Goal: Task Accomplishment & Management: Manage account settings

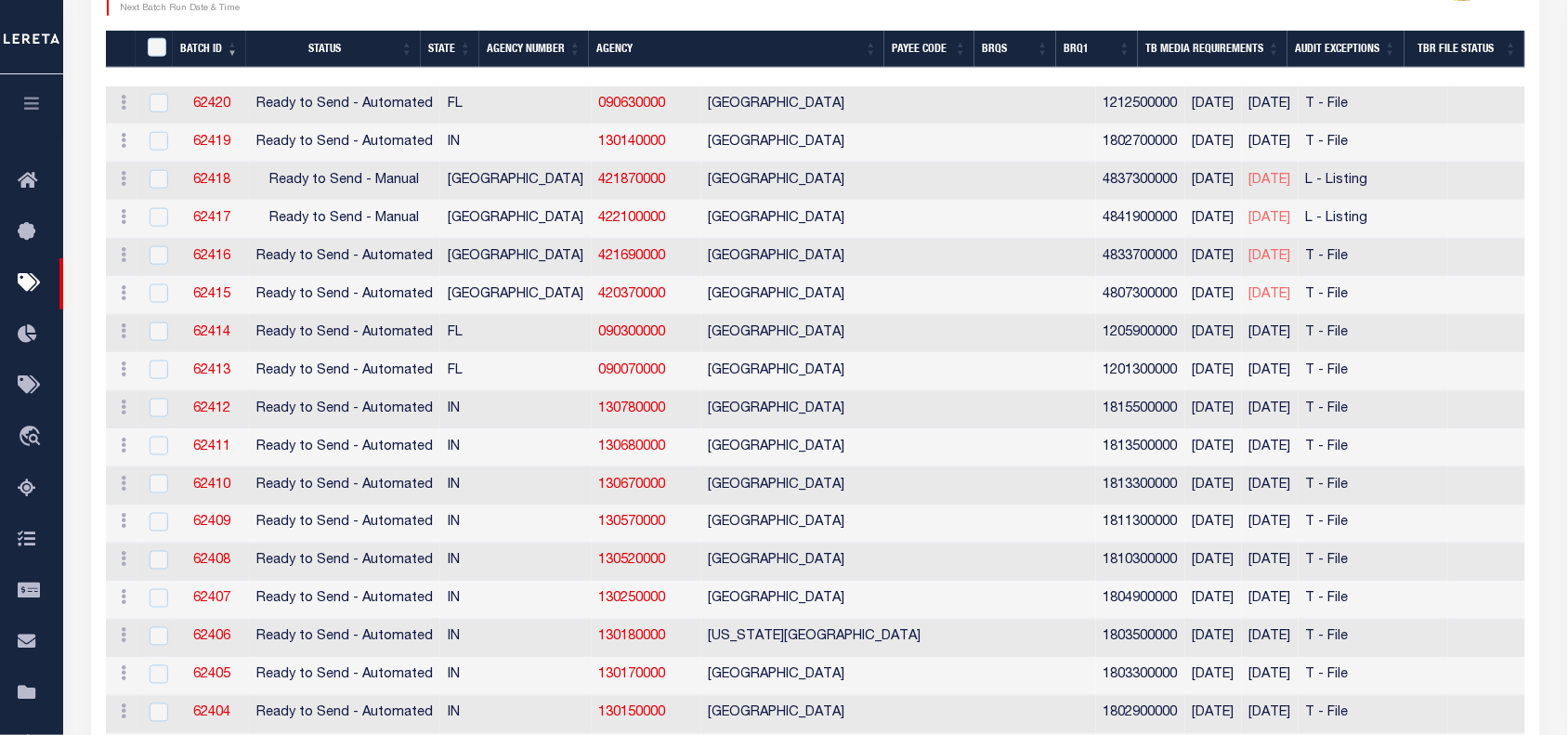
scroll to position [0, 1517]
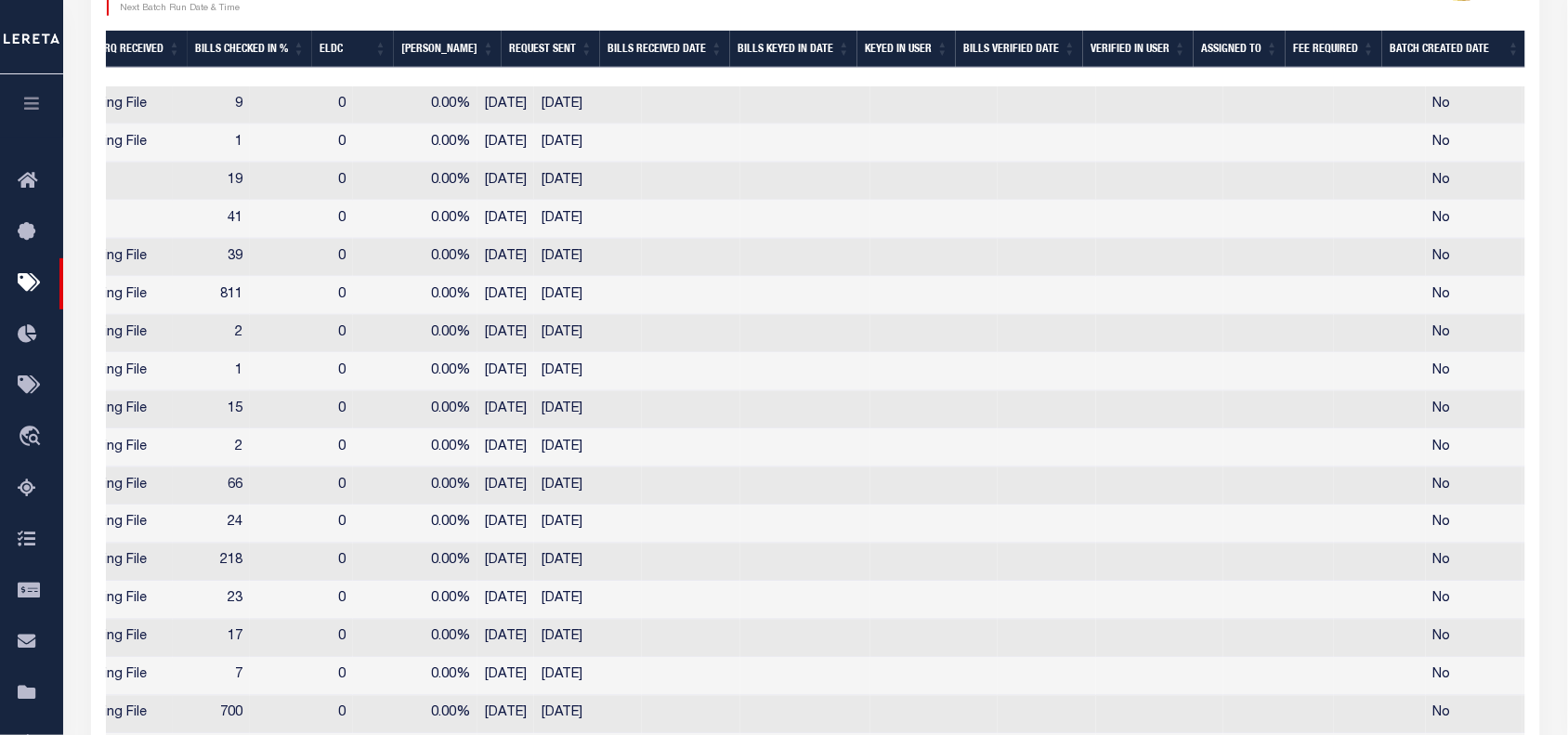
click at [28, 105] on icon "button" at bounding box center [33, 103] width 22 height 17
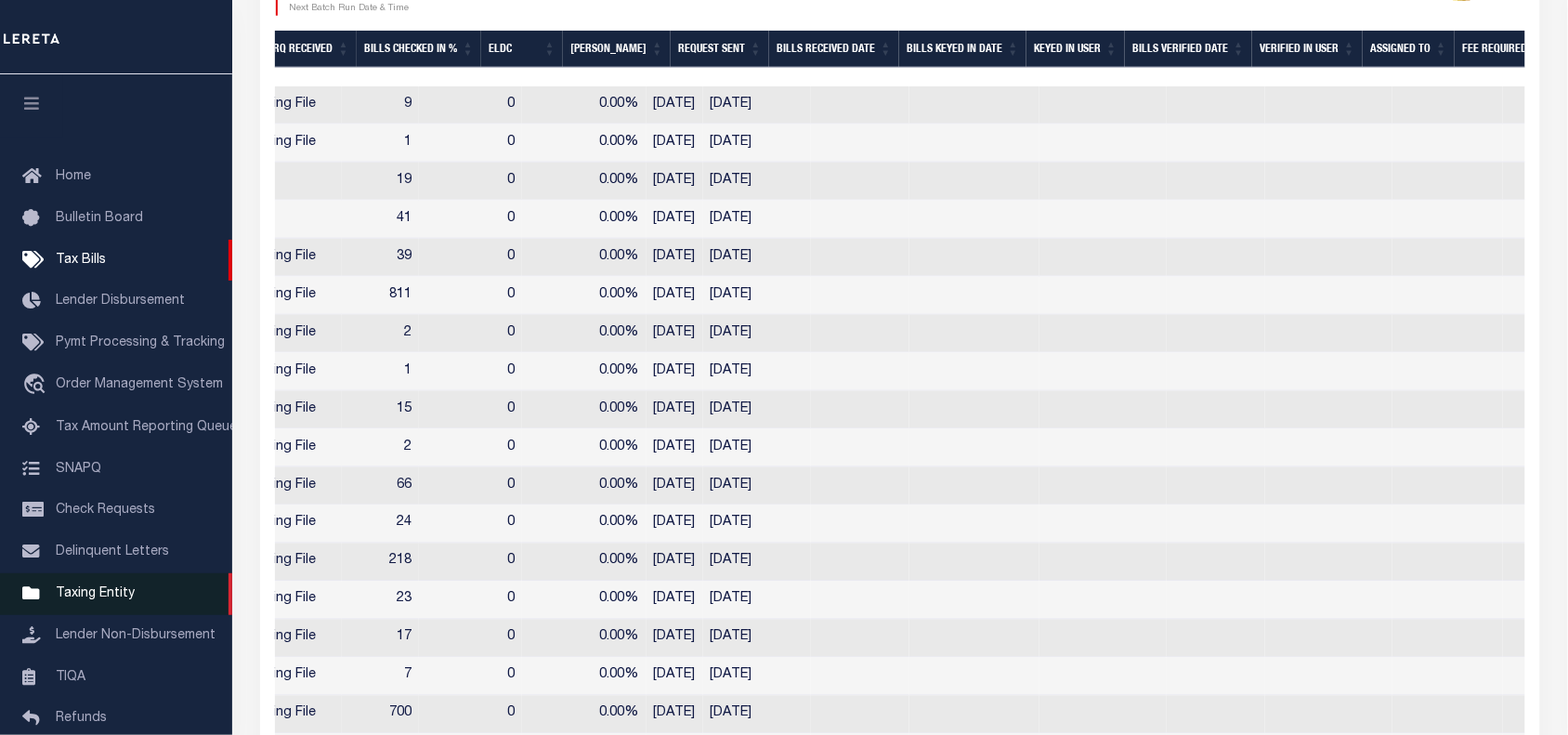
click at [93, 595] on span "Taxing Entity" at bounding box center [95, 593] width 79 height 13
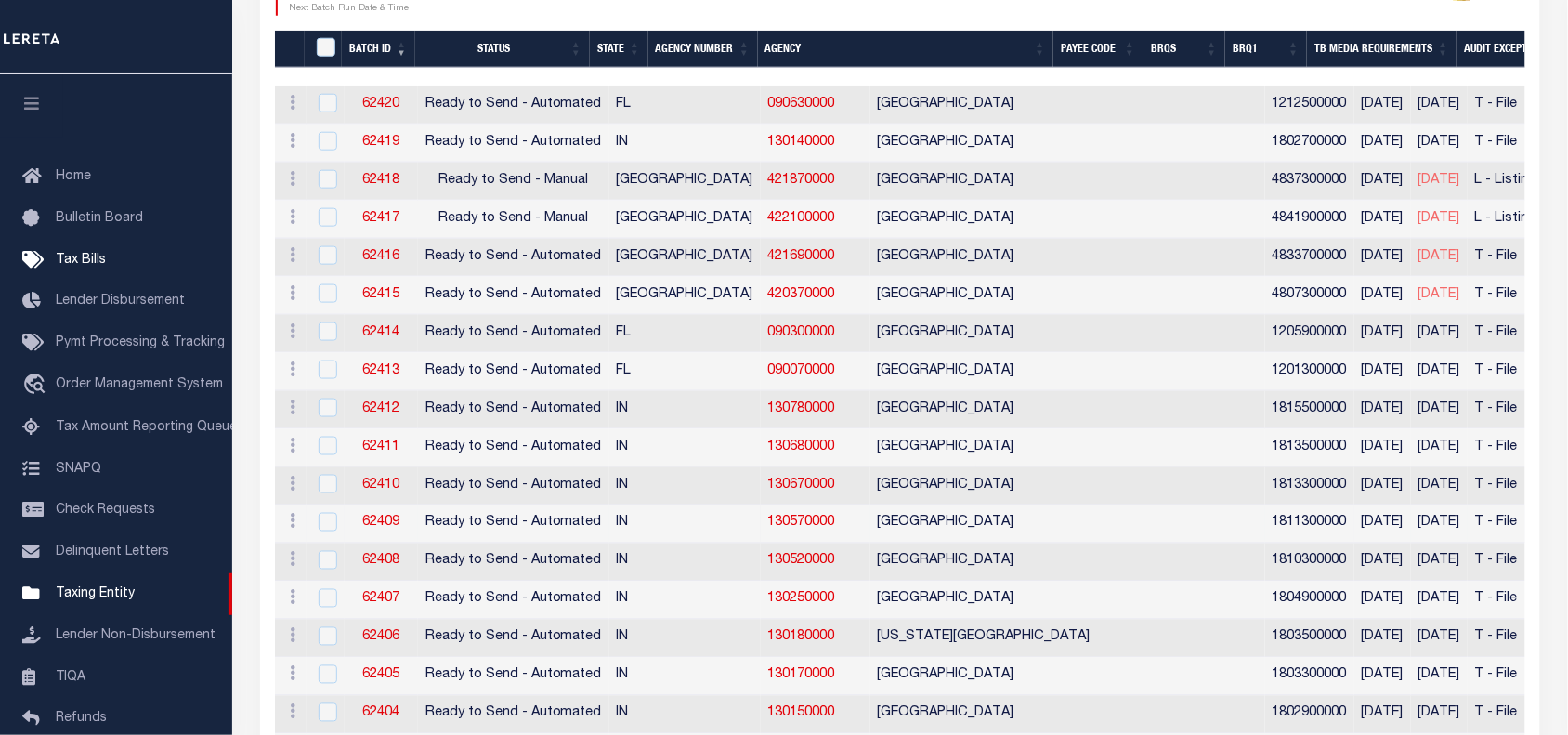
scroll to position [82, 0]
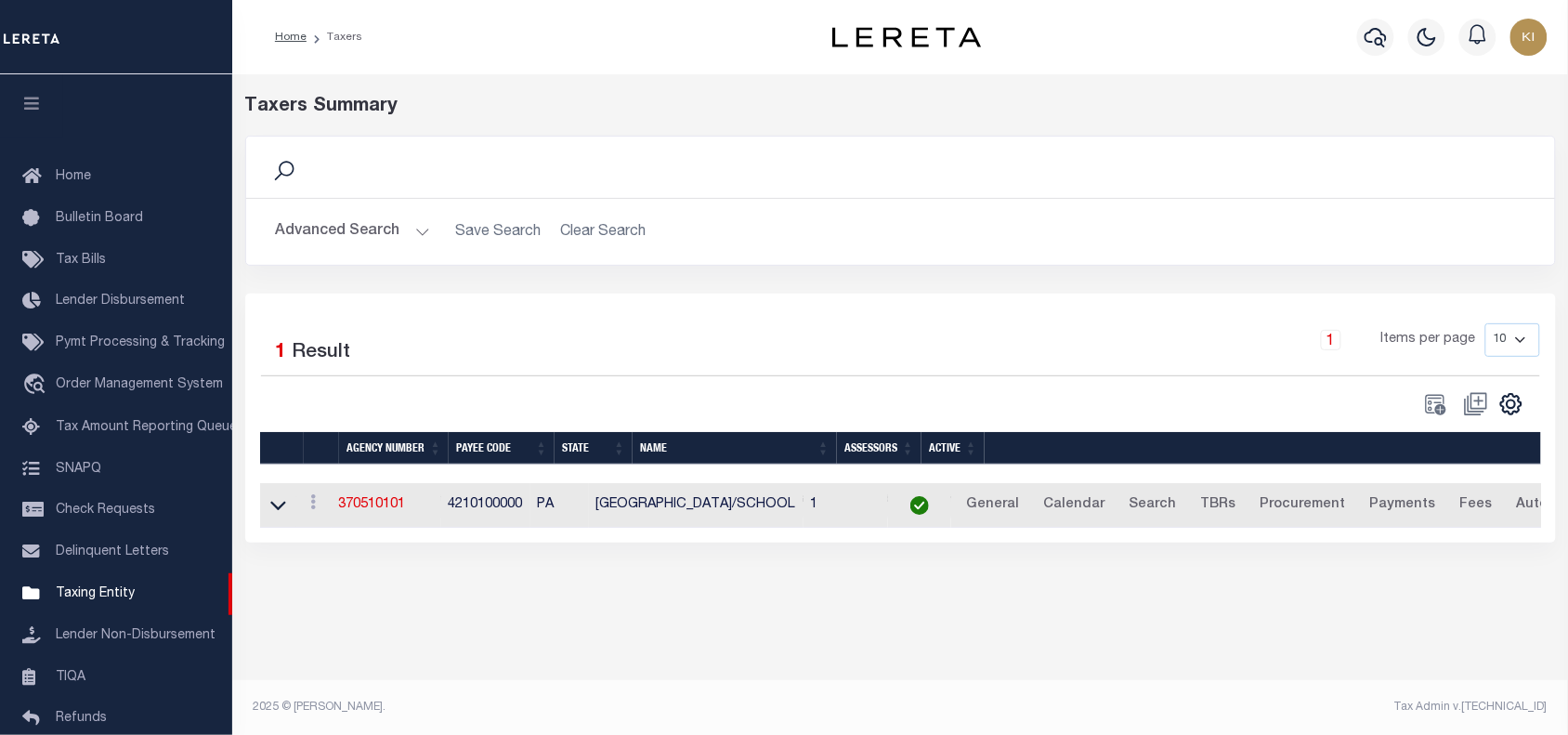
scroll to position [169, 0]
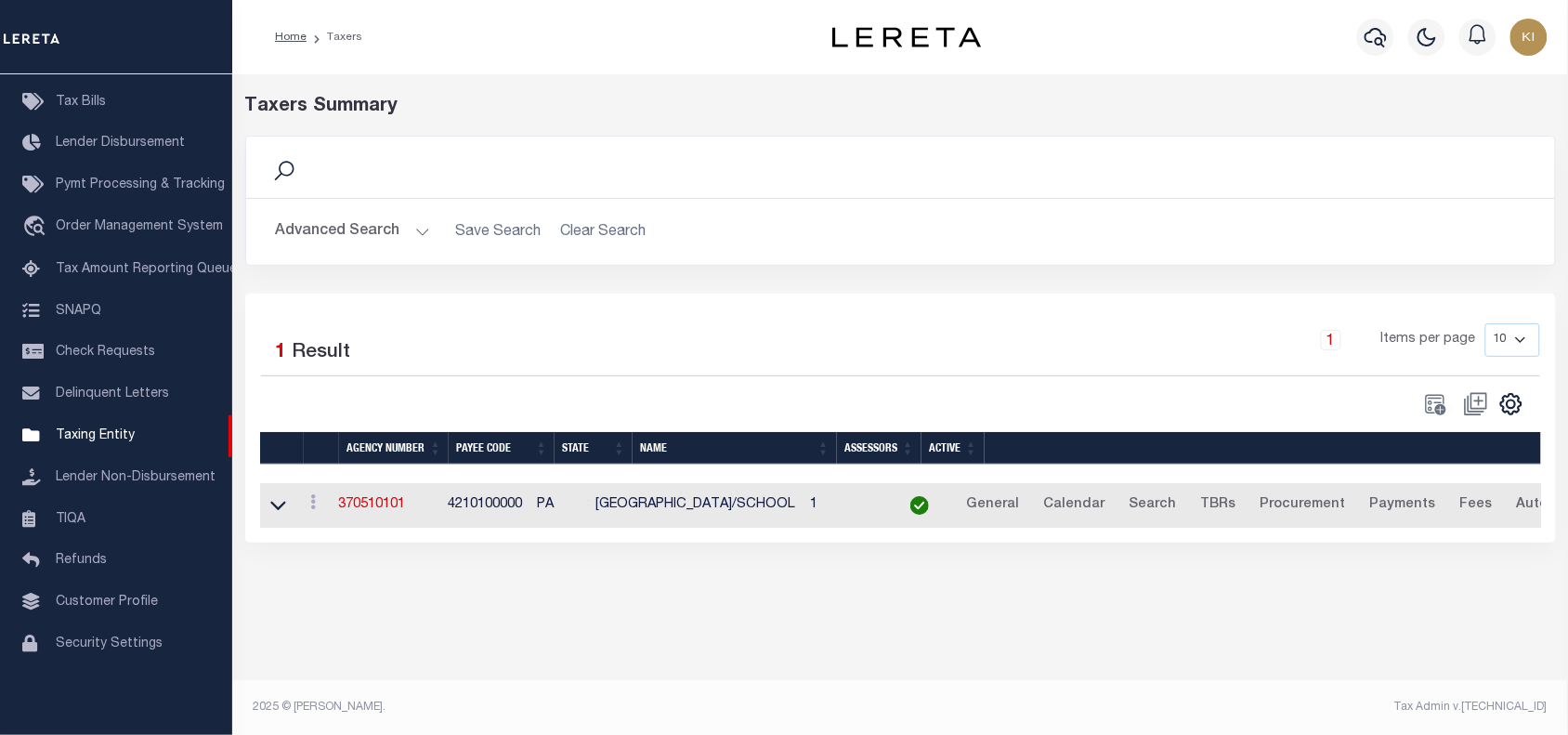
click at [419, 232] on button "Advanced Search" at bounding box center [353, 231] width 154 height 37
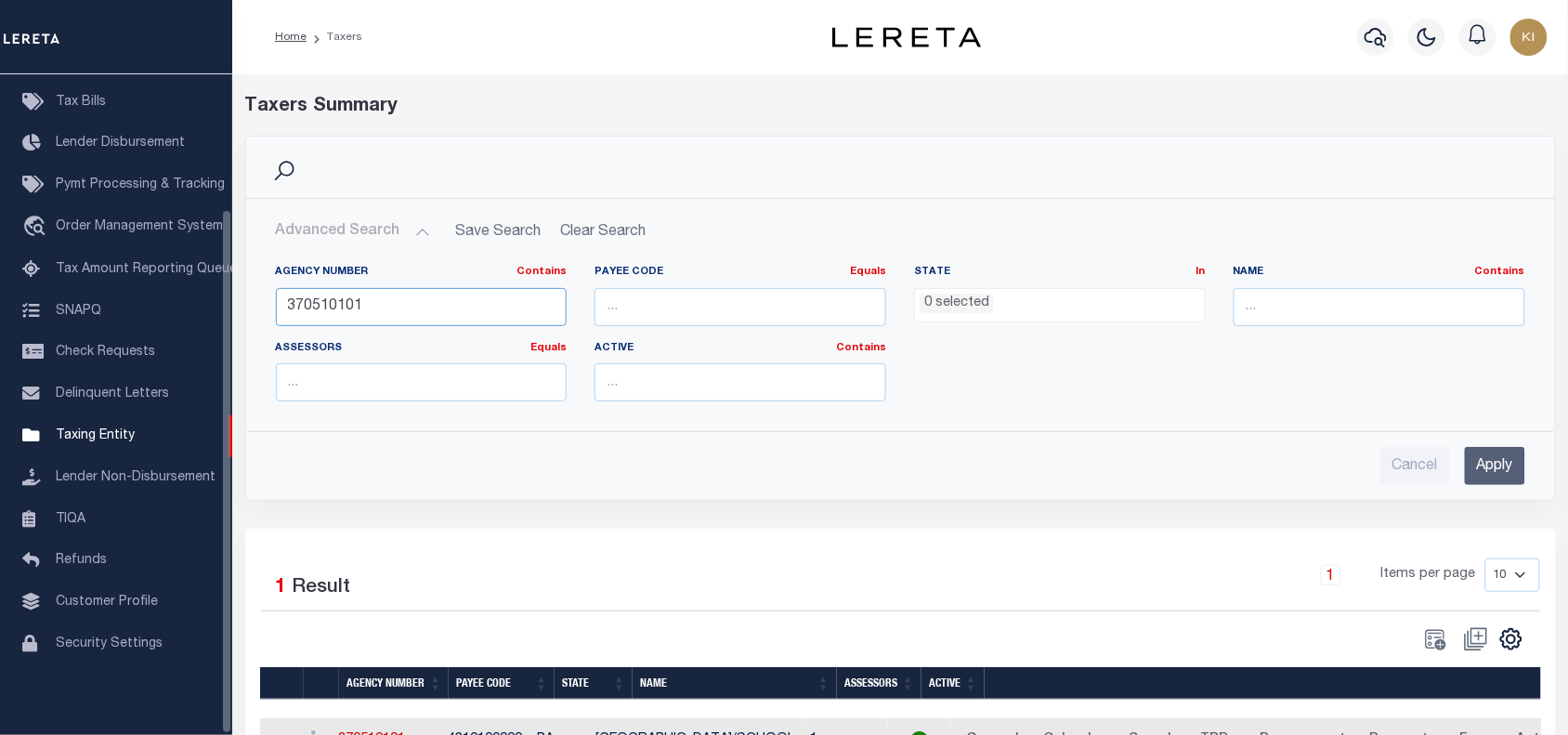
click at [339, 304] on input "370510101" at bounding box center [421, 307] width 291 height 39
paste input "4210205"
type input "421020501"
click at [1500, 471] on input "Apply" at bounding box center [1494, 465] width 60 height 39
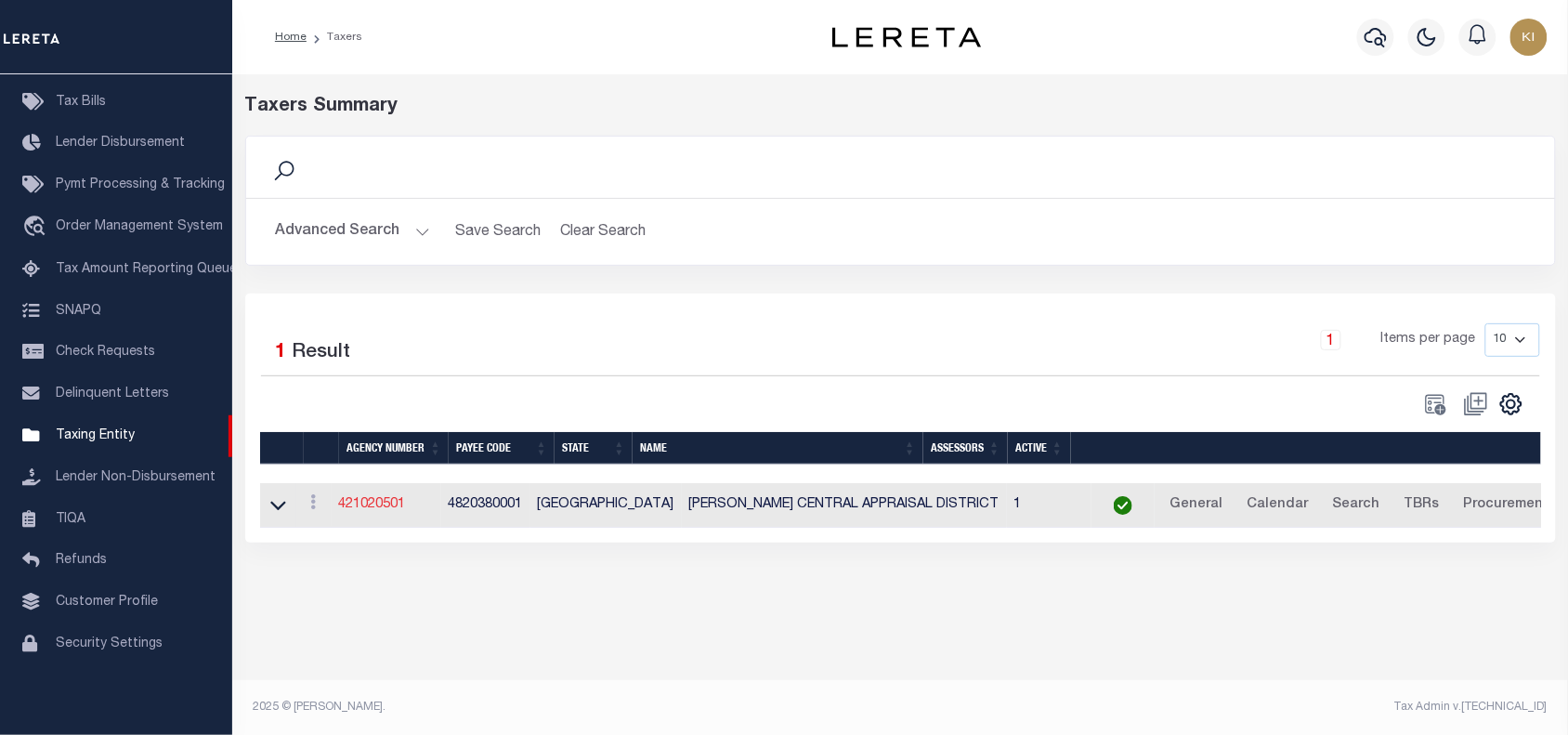
click at [373, 509] on link "421020501" at bounding box center [372, 504] width 67 height 13
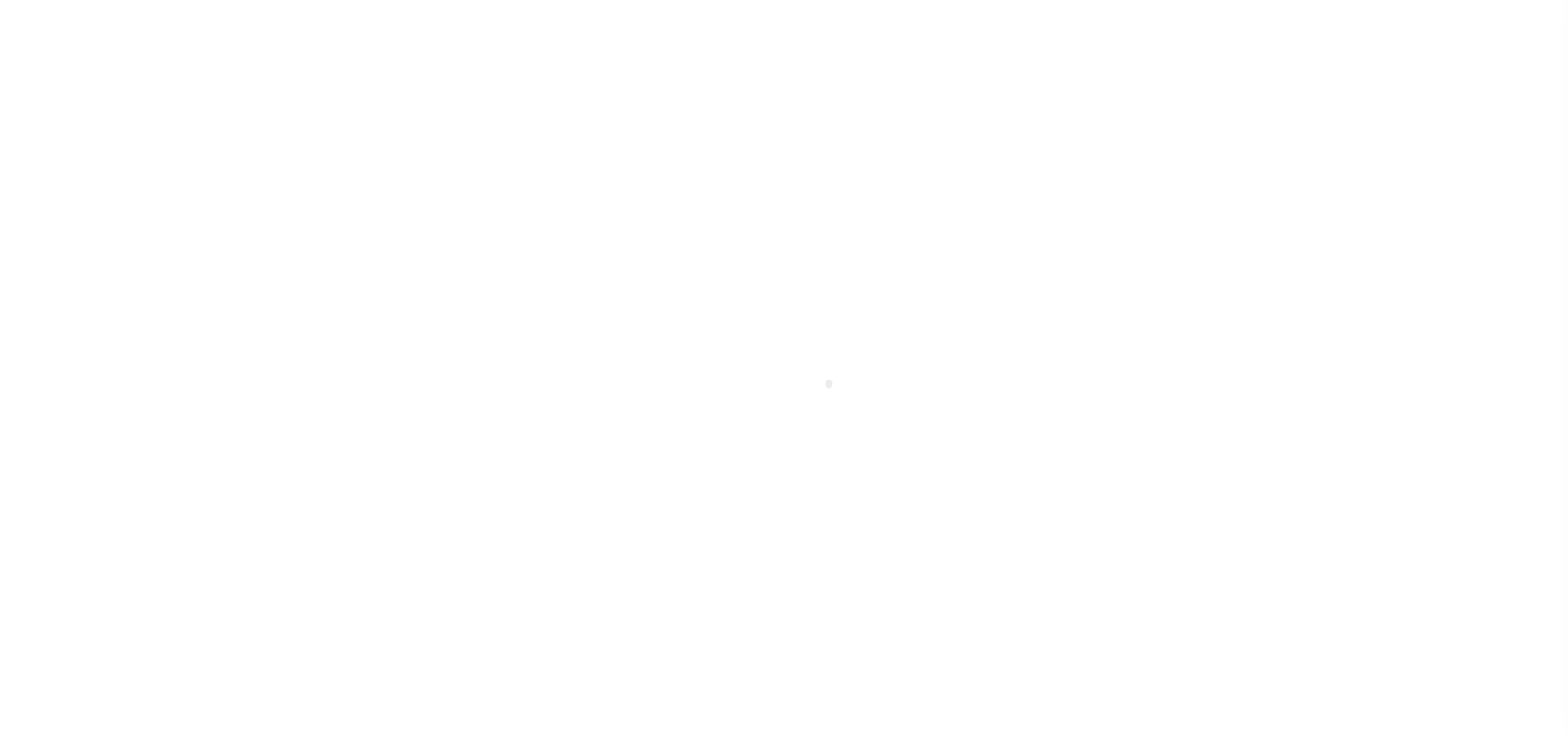
select select
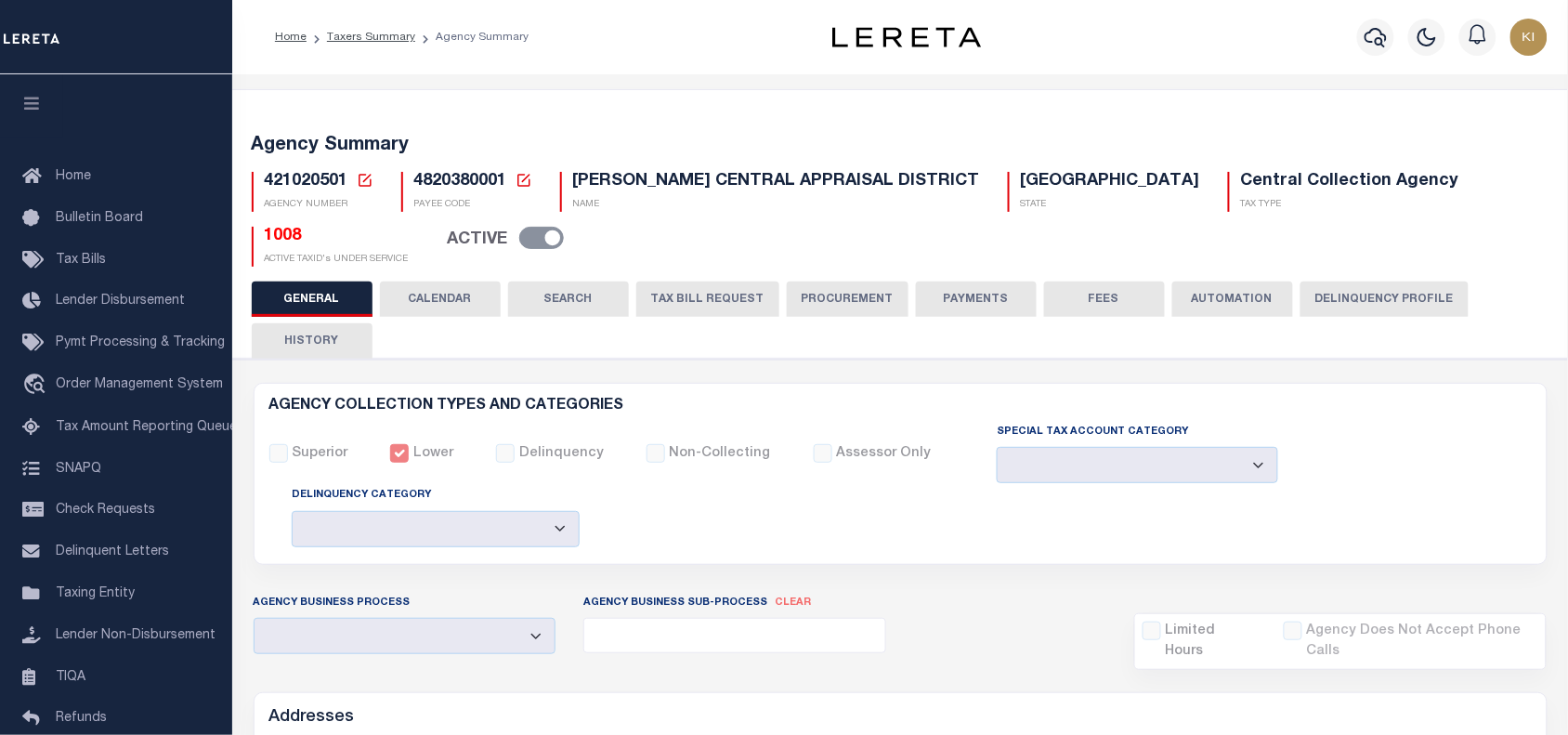
click at [445, 286] on button "CALENDAR" at bounding box center [440, 299] width 120 height 36
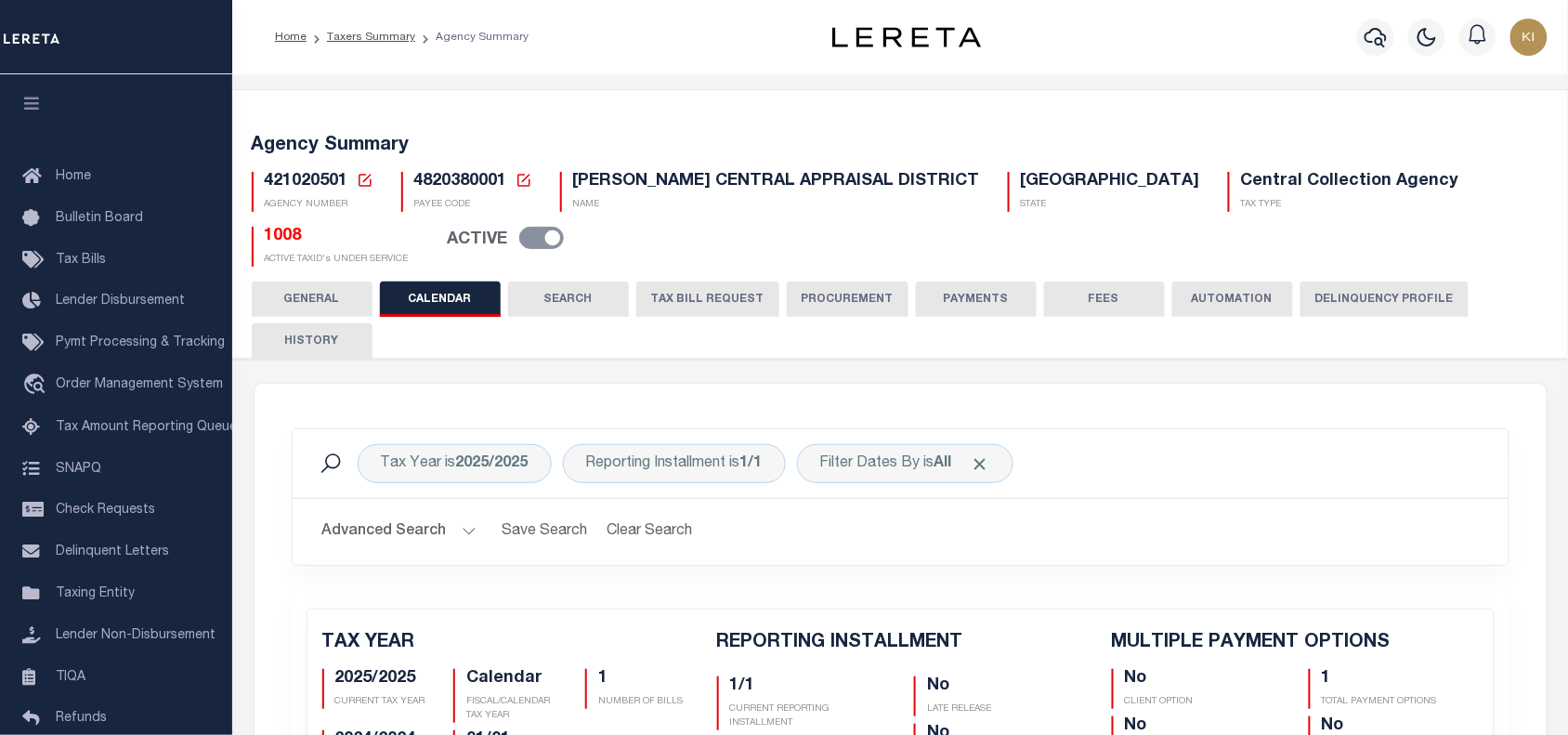
checkbox input "false"
type input "1"
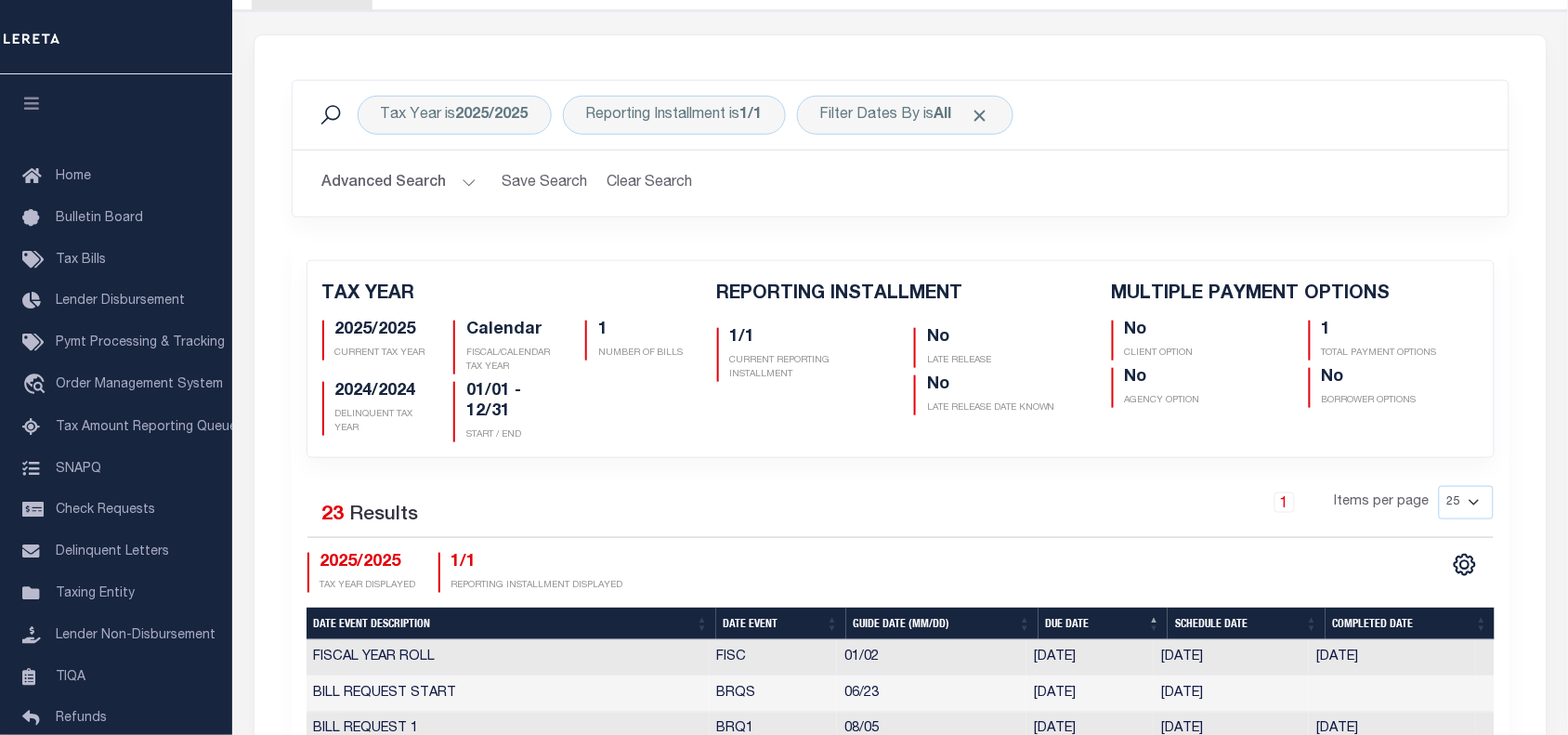
scroll to position [581, 0]
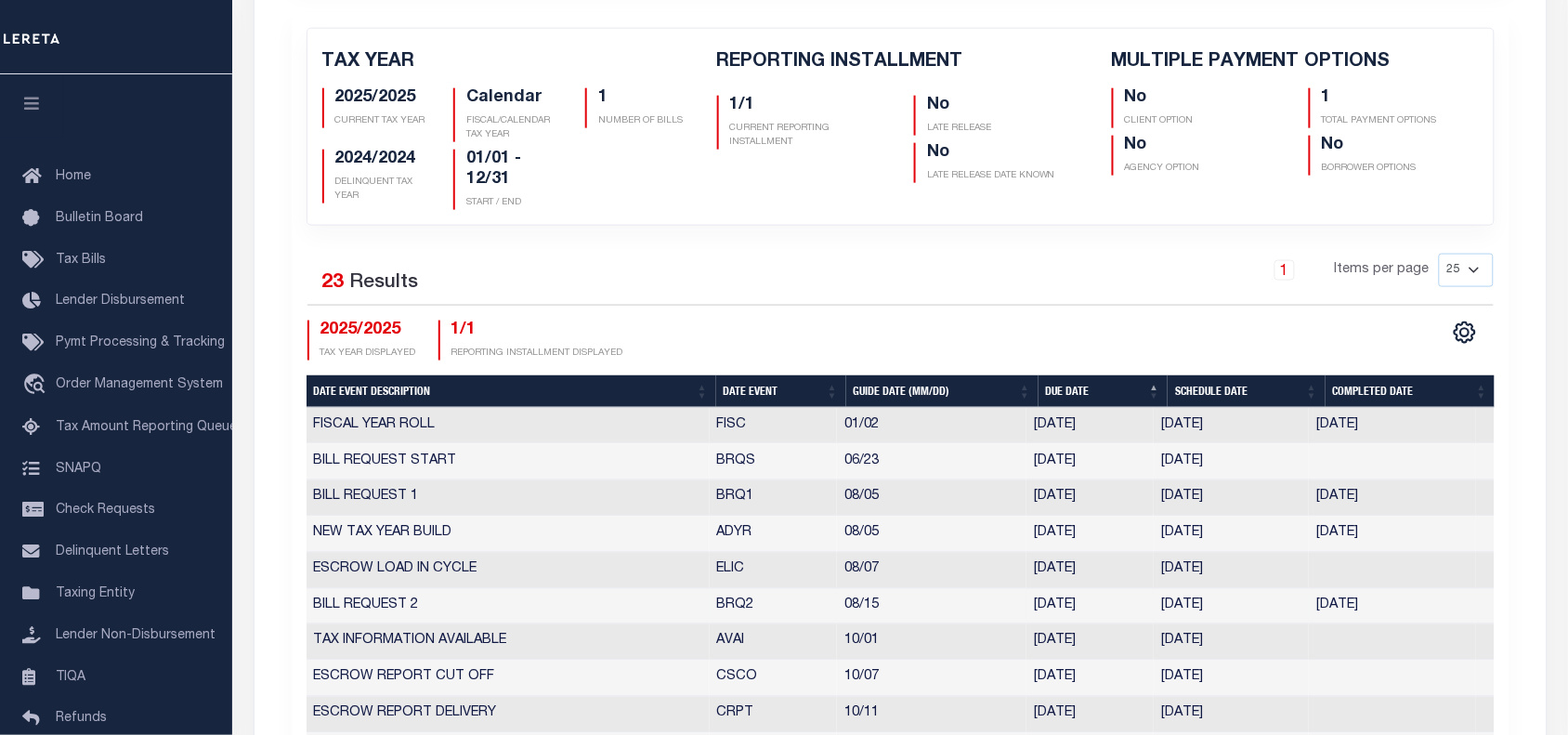
drag, startPoint x: 1161, startPoint y: 600, endPoint x: 1242, endPoint y: 600, distance: 81.0
click at [1242, 600] on td "[DATE]" at bounding box center [1230, 607] width 155 height 37
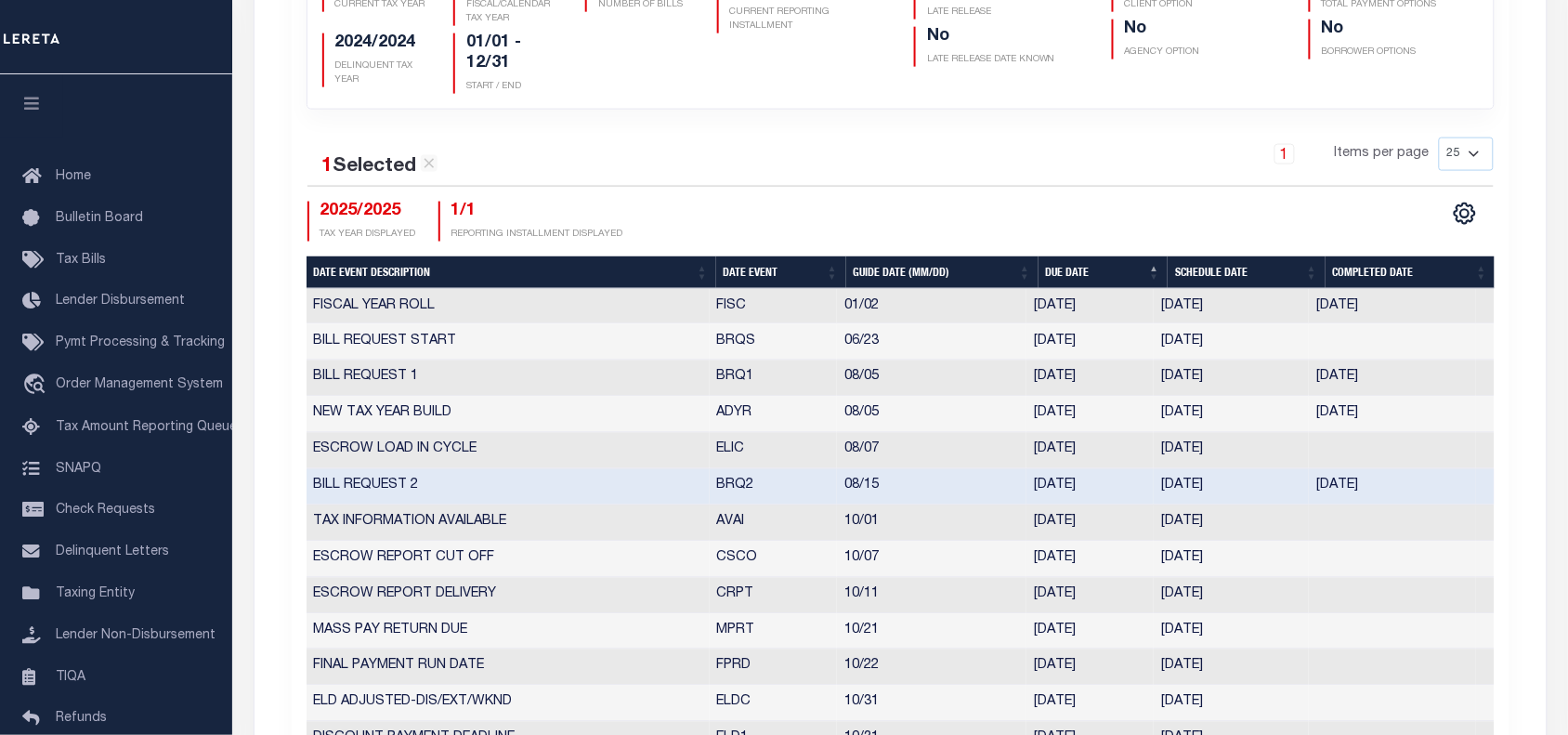
scroll to position [813, 0]
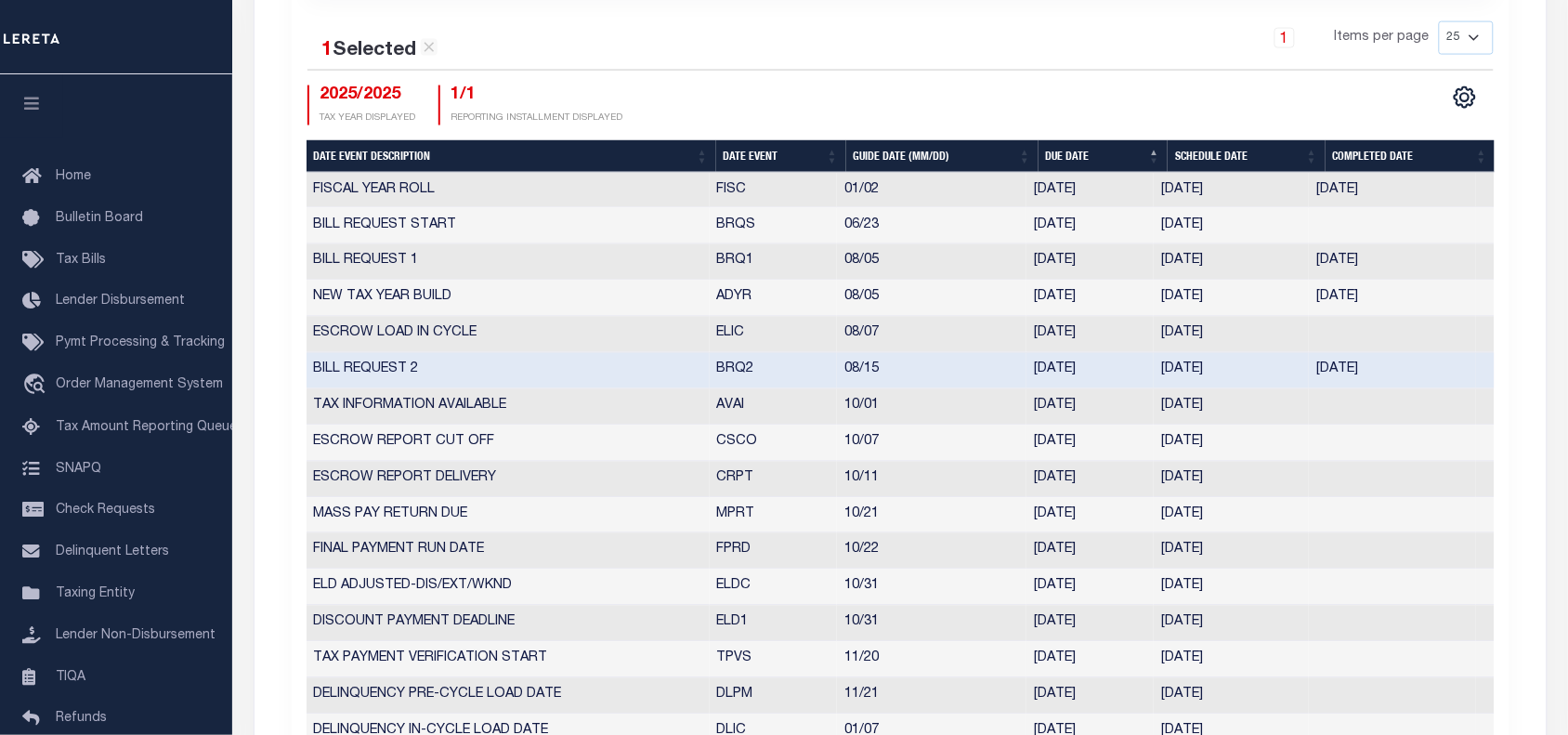
drag, startPoint x: 717, startPoint y: 364, endPoint x: 1242, endPoint y: 368, distance: 525.0
click at [1242, 368] on tr "BILL REQUEST 2 BRQ2 08/15 [DATE] [DATE] [DATE] 7379813" at bounding box center [900, 370] width 1188 height 37
click at [1126, 91] on div "CSV Export Selected Print Show Filter Show Search Columns 5: Date Event Descrip…" at bounding box center [1196, 106] width 593 height 40
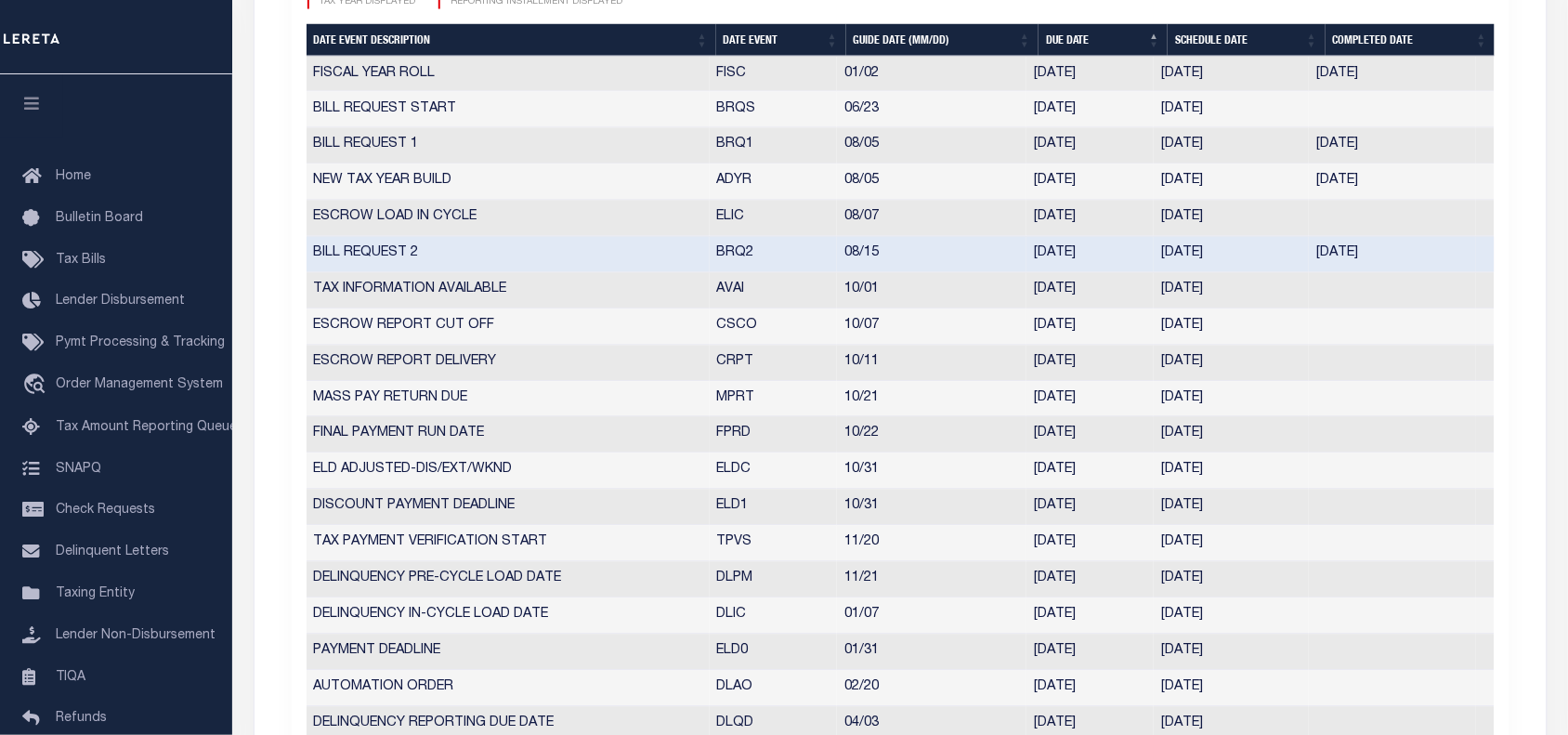
scroll to position [696, 0]
